Goal: Use online tool/utility: Utilize a website feature to perform a specific function

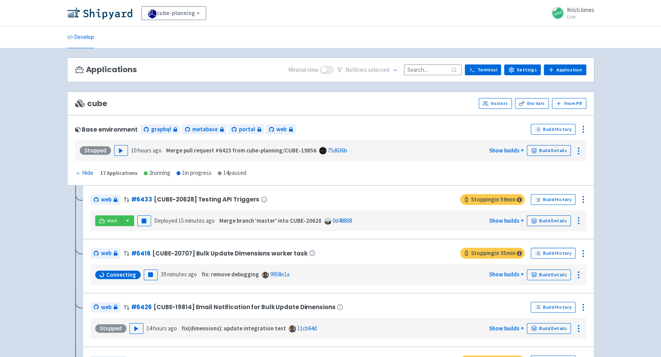
scroll to position [501, 0]
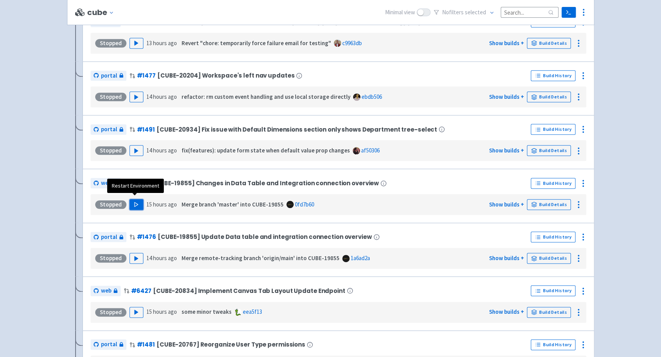
click at [136, 204] on button "Play" at bounding box center [137, 204] width 14 height 11
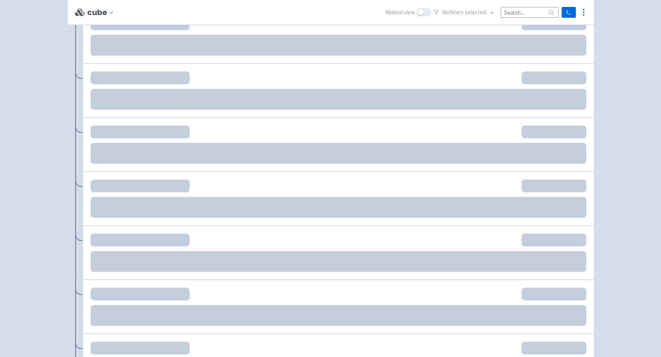
scroll to position [499, 0]
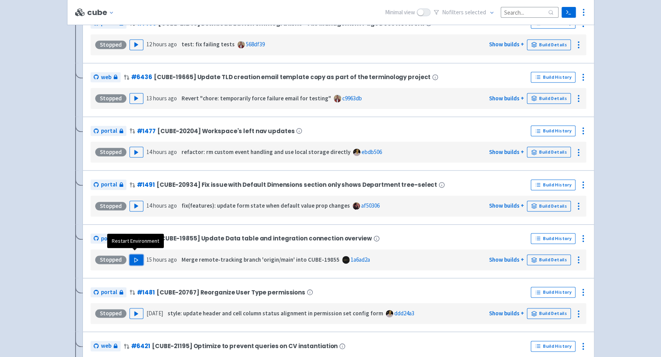
click at [135, 257] on polygon "button" at bounding box center [136, 259] width 3 height 4
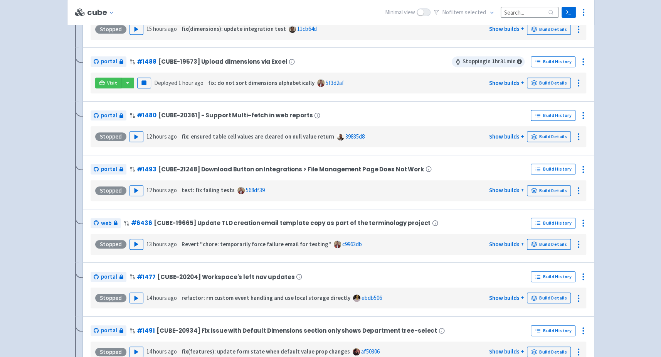
scroll to position [0, 0]
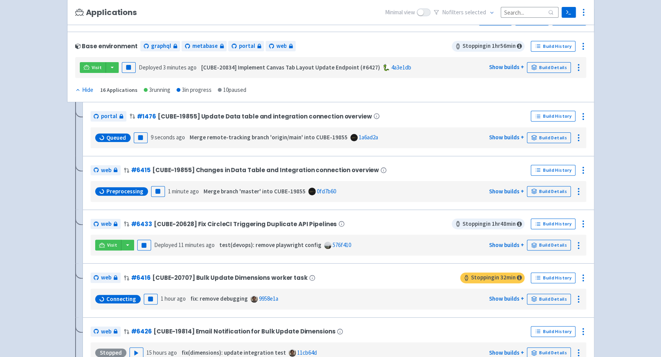
scroll to position [86, 0]
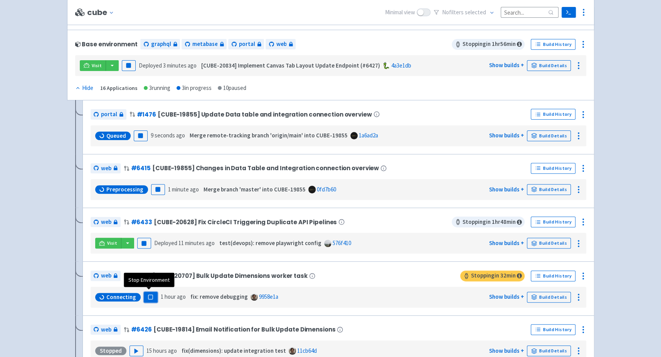
click at [148, 295] on rect "button" at bounding box center [150, 297] width 4 height 4
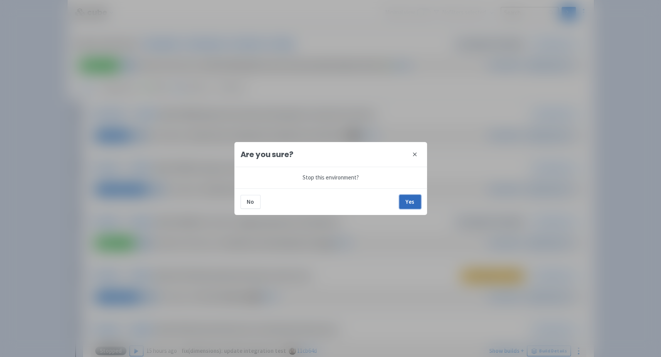
click at [411, 200] on button "Yes" at bounding box center [410, 202] width 22 height 14
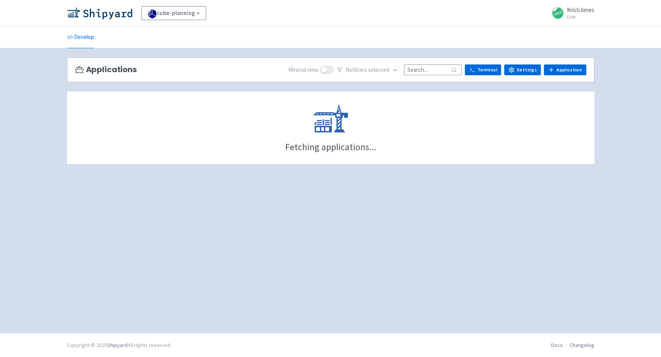
scroll to position [86, 0]
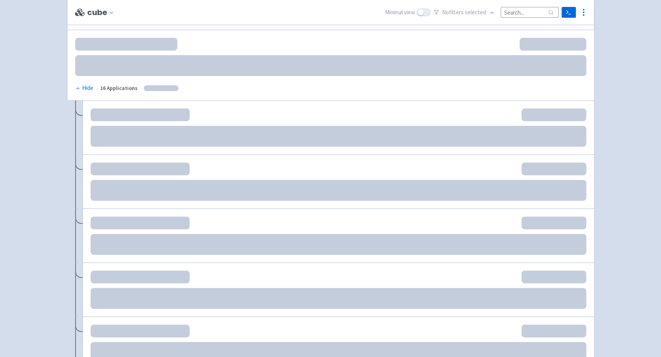
scroll to position [86, 0]
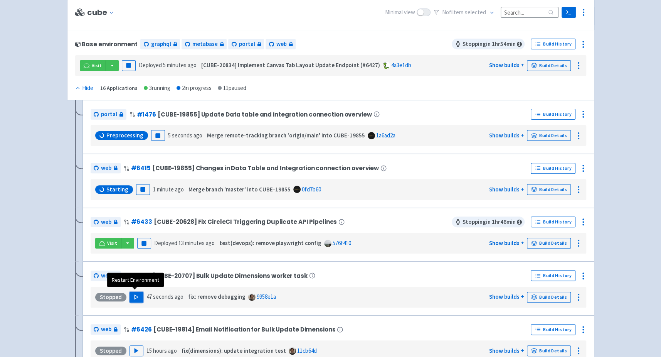
click at [133, 294] on icon "button" at bounding box center [136, 297] width 6 height 6
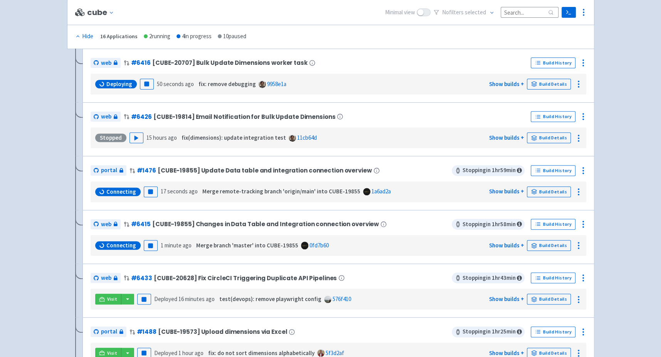
scroll to position [148, 0]
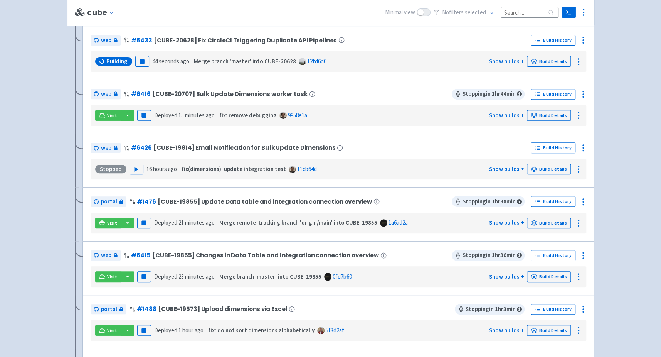
scroll to position [162, 0]
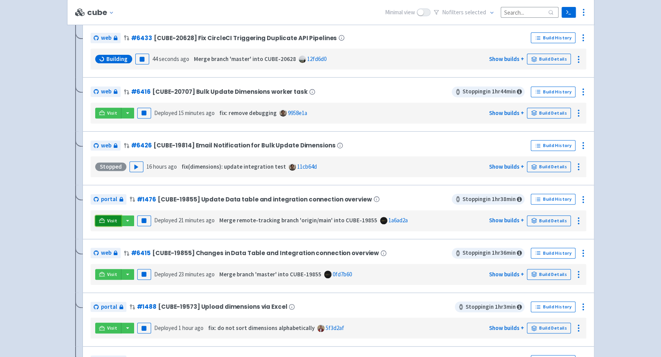
click at [107, 219] on span "Visit" at bounding box center [112, 220] width 10 height 6
click at [106, 271] on link "Visit" at bounding box center [108, 274] width 26 height 11
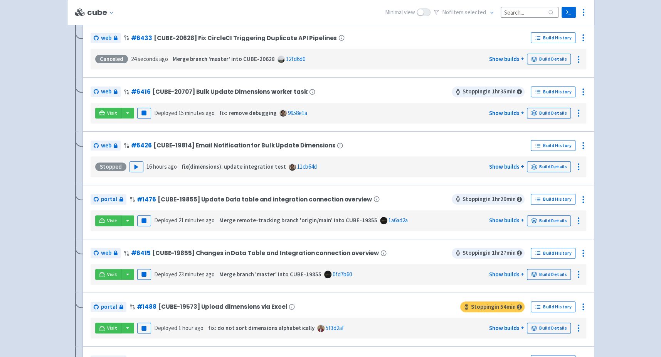
scroll to position [554, 0]
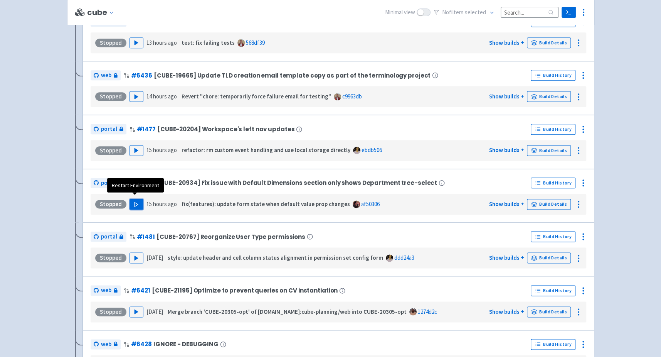
click at [135, 202] on polygon "button" at bounding box center [136, 204] width 3 height 4
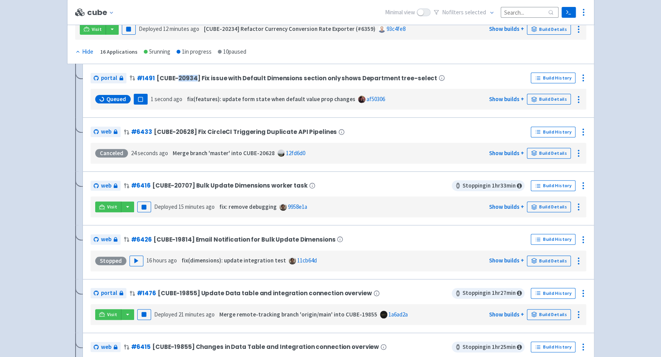
scroll to position [126, 0]
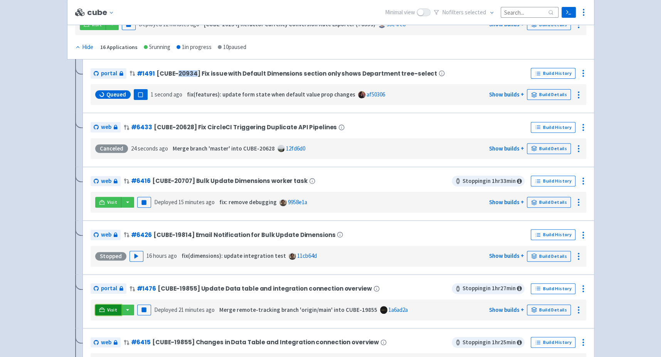
click at [102, 307] on icon at bounding box center [102, 310] width 6 height 6
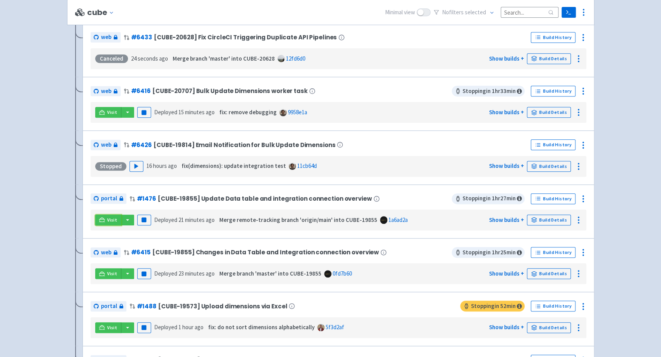
scroll to position [221, 0]
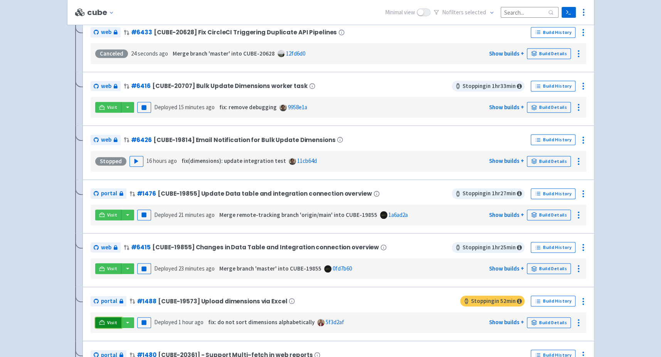
click at [106, 320] on link "Visit" at bounding box center [108, 322] width 26 height 11
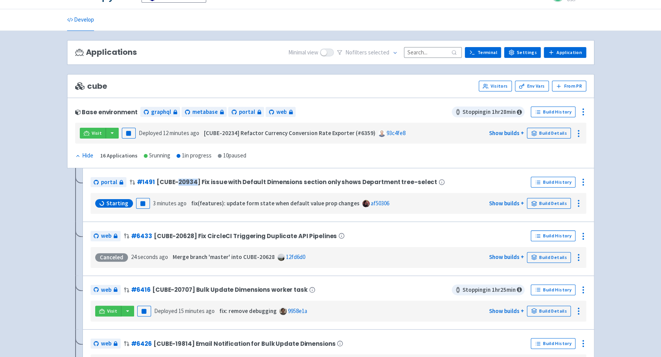
scroll to position [15, 0]
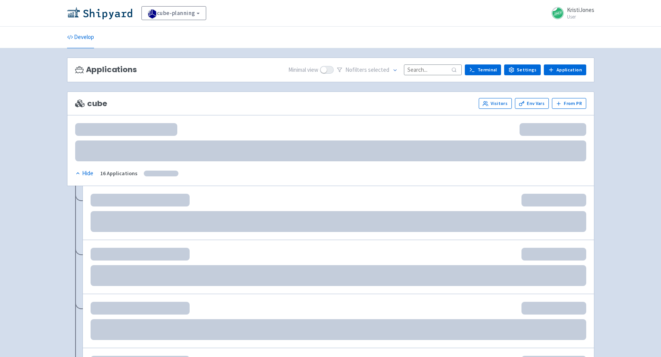
scroll to position [15, 0]
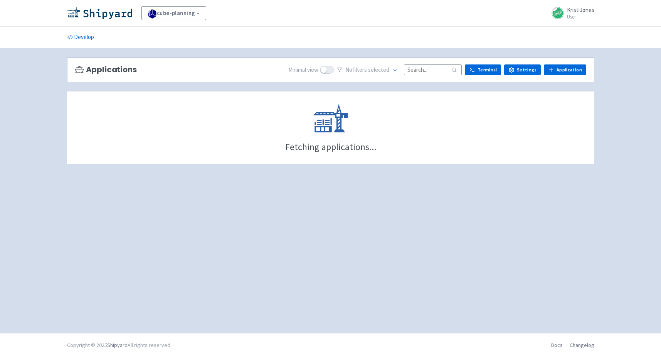
scroll to position [15, 0]
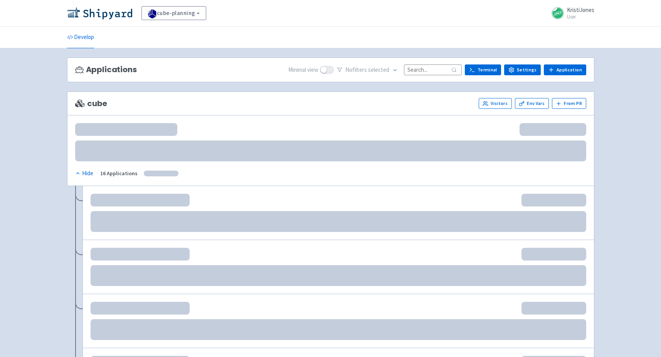
scroll to position [15, 0]
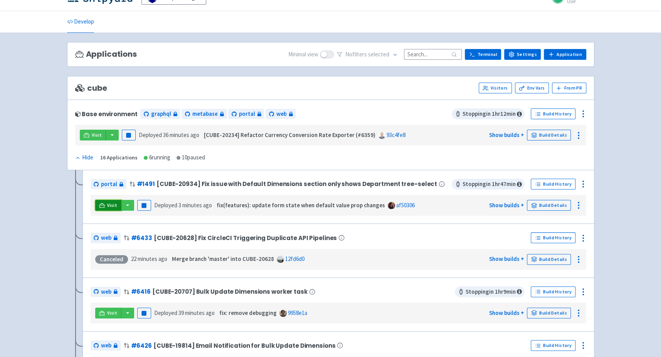
click at [105, 201] on link "Visit" at bounding box center [108, 205] width 26 height 11
